Goal: Answer question/provide support

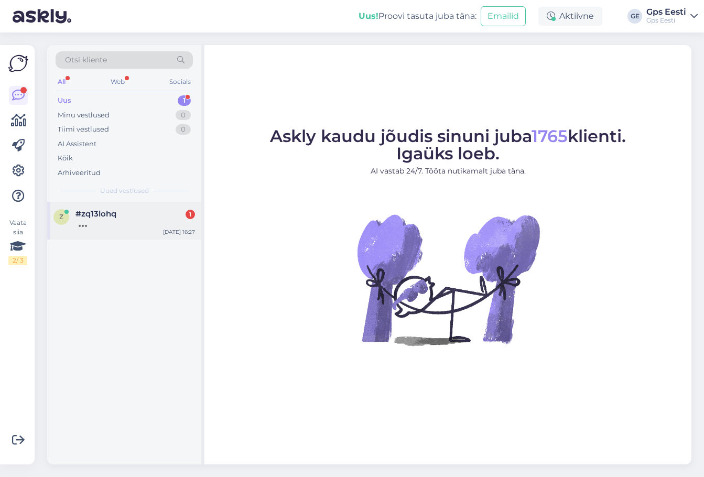
click at [127, 229] on div "z #zq13lohq [DATE] 16:27" at bounding box center [124, 221] width 154 height 38
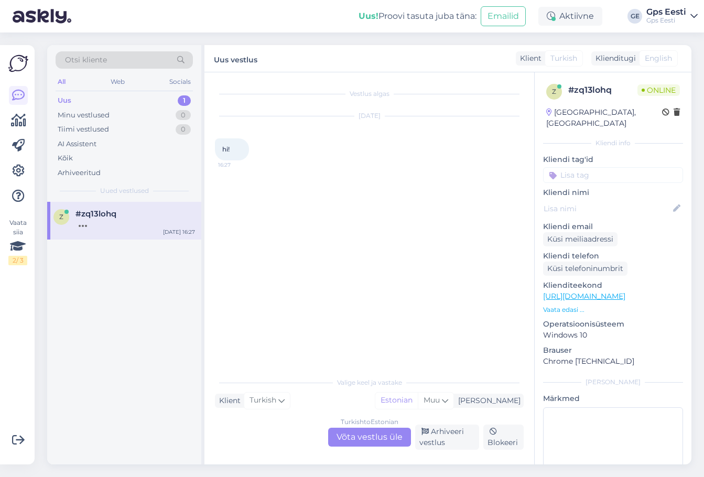
click at [364, 431] on div "Turkish to Estonian Võta vestlus üle" at bounding box center [369, 437] width 83 height 19
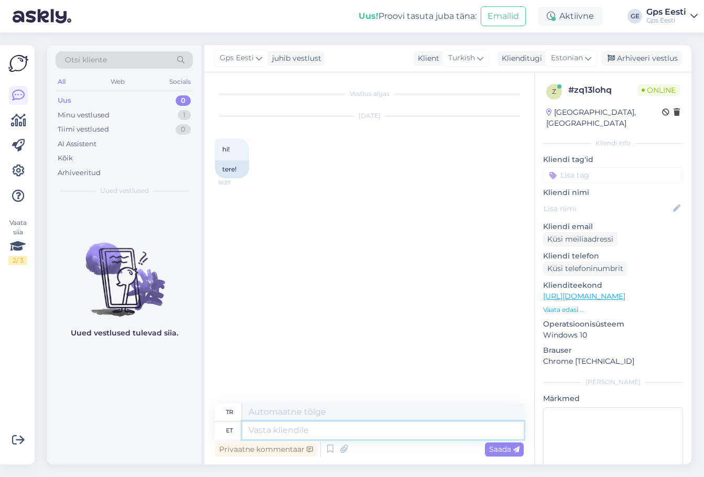
click at [274, 427] on textarea at bounding box center [382, 430] width 281 height 18
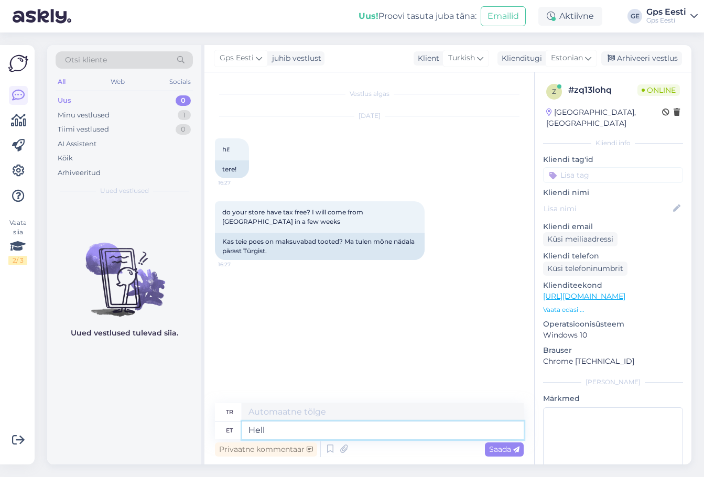
type textarea "Hello"
type textarea "Merhaba"
type textarea "Hello,"
type textarea "Merhaba,"
type textarea "Hello, we"
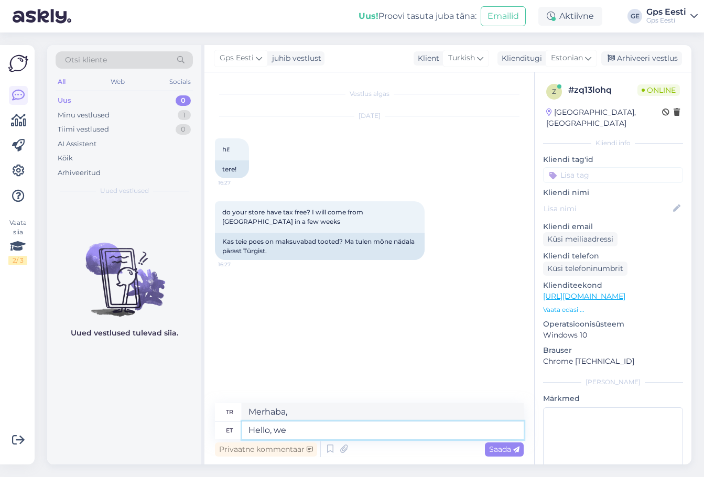
type textarea "Merhaba, biz"
type textarea "Hello, we dont h"
type textarea "Merhaba, biz yapmayız"
type textarea "Hello, we dont have t"
type textarea "Merhaba, bizde yok"
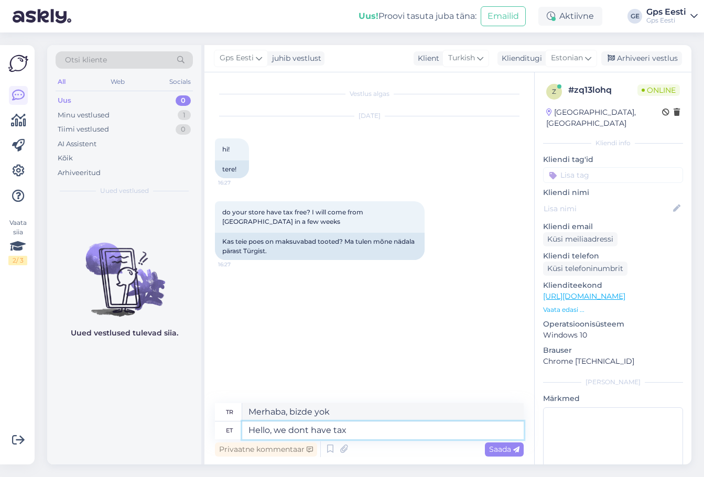
type textarea "Hello, we dont have taxr"
type textarea "Merhaba, vergimiz yok."
type textarea "Hello, we dont have taxfree"
type textarea "Merhaba, vergisiz uygulamamız yoktur."
type textarea "Hello, we dont have taxfree options."
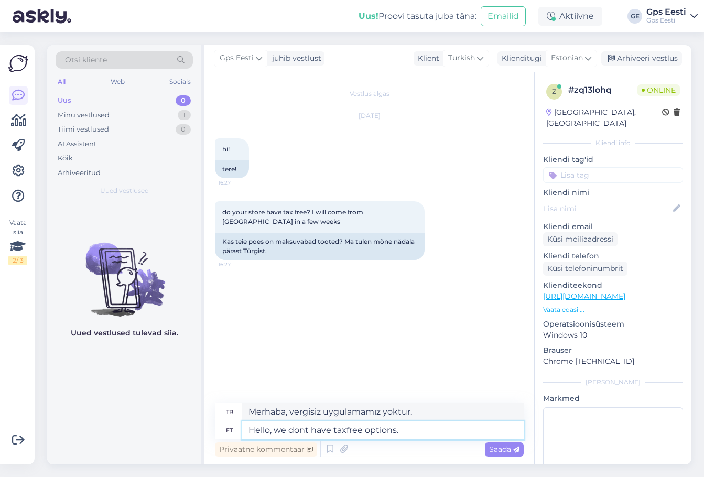
type textarea "Merhaba, vergisiz seçeneğimiz bulunmamaktadır."
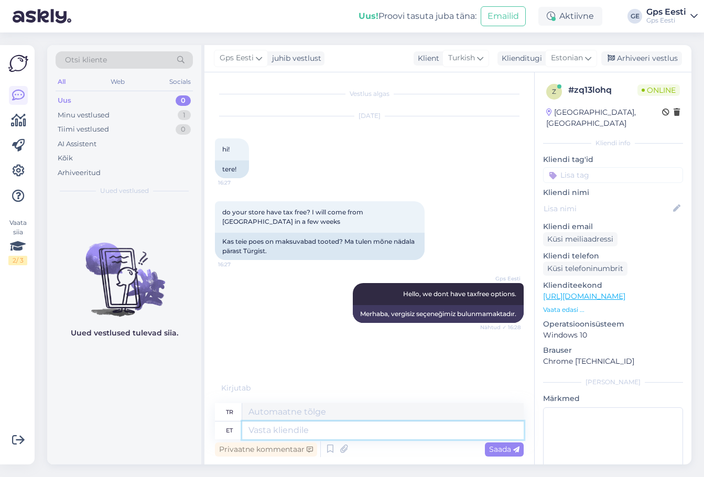
scroll to position [4, 0]
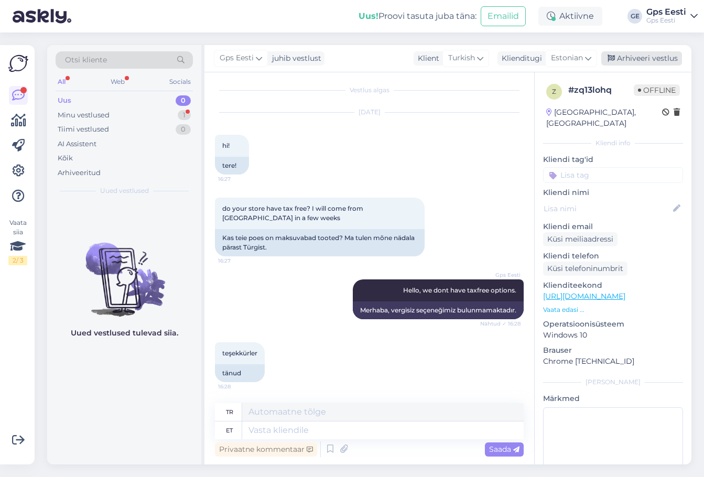
click at [666, 60] on div "Arhiveeri vestlus" at bounding box center [641, 58] width 81 height 14
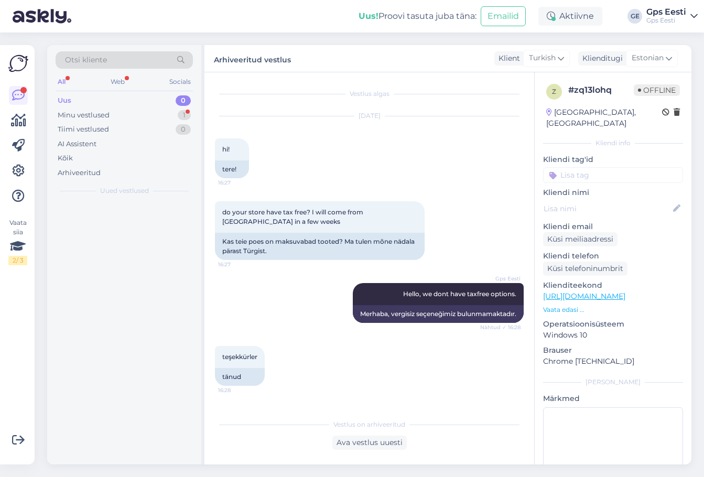
scroll to position [0, 0]
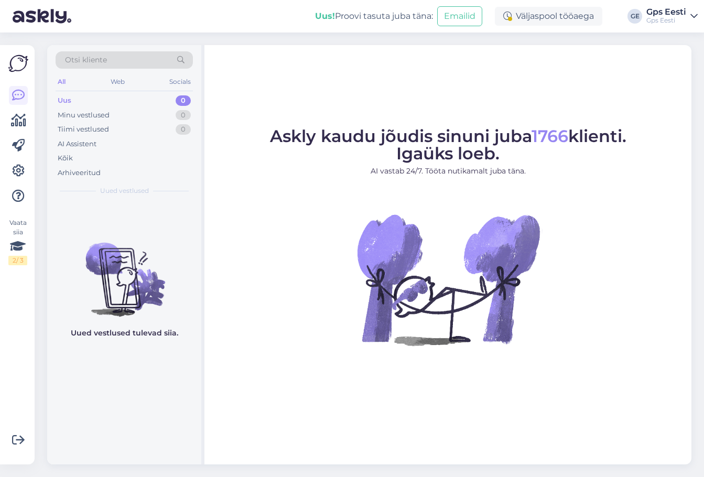
click at [409, 163] on span "Askly kaudu jõudis sinuni juba 1766 klienti. Igaüks loeb." at bounding box center [448, 145] width 356 height 38
